Goal: Find specific page/section

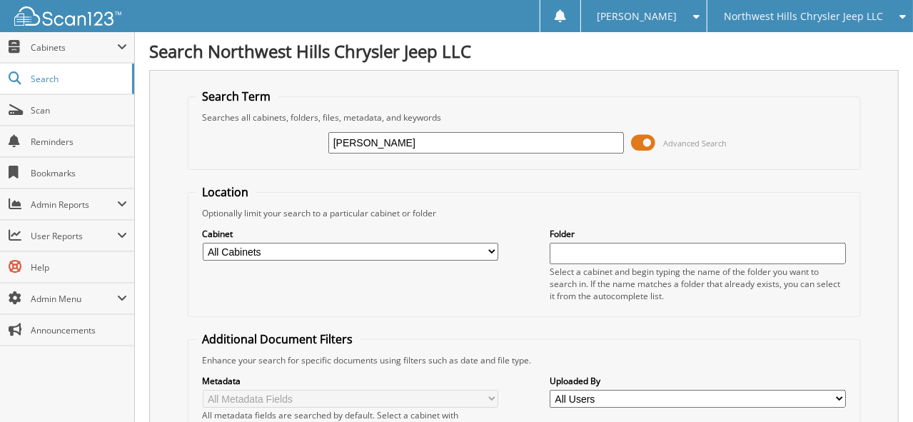
type input "gauvin"
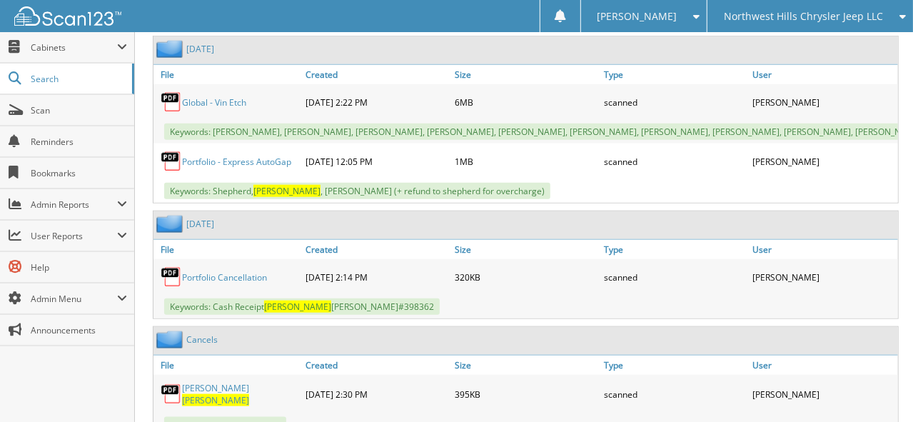
scroll to position [784, 0]
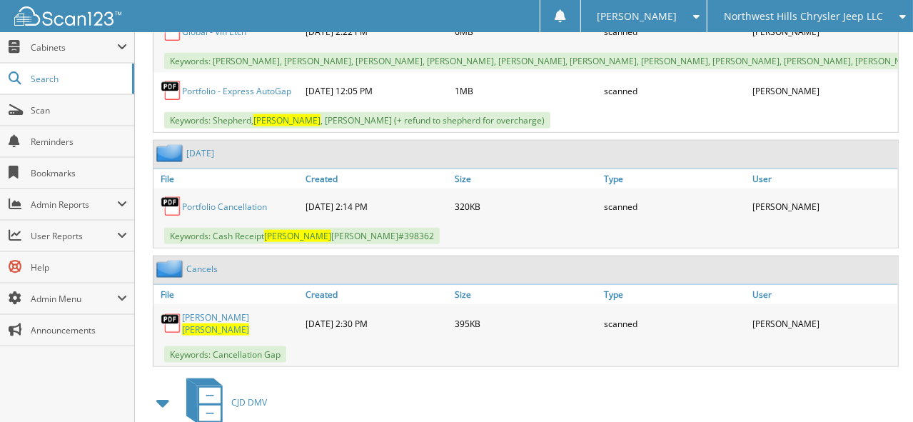
click at [236, 323] on span "[PERSON_NAME]" at bounding box center [215, 329] width 67 height 12
click at [52, 80] on span "Search" at bounding box center [78, 79] width 94 height 12
